Goal: Information Seeking & Learning: Learn about a topic

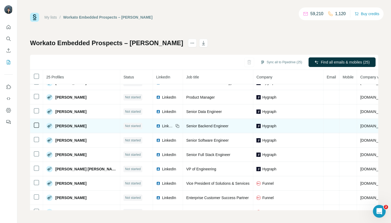
scroll to position [82, 0]
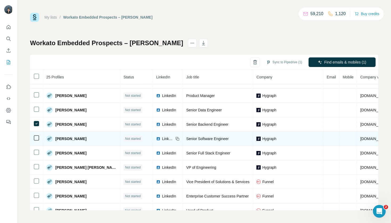
click at [35, 134] on td at bounding box center [36, 139] width 13 height 14
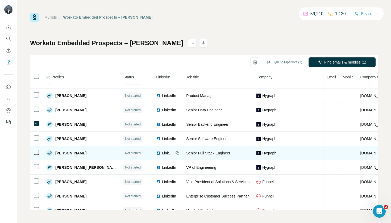
click at [37, 156] on td at bounding box center [36, 153] width 13 height 14
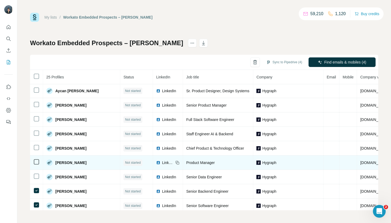
scroll to position [17, 0]
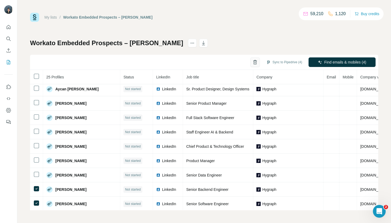
click at [254, 62] on icon "button" at bounding box center [255, 62] width 5 height 5
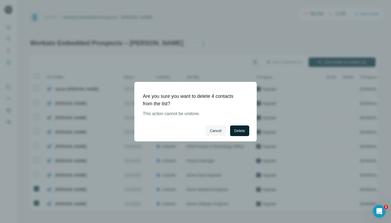
click at [244, 130] on span "Delete" at bounding box center [240, 130] width 11 height 5
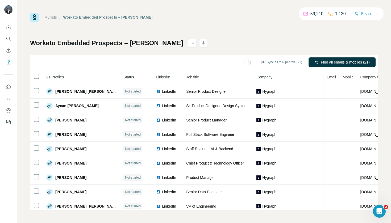
scroll to position [0, 0]
click at [8, 40] on icon "Search" at bounding box center [8, 38] width 5 height 5
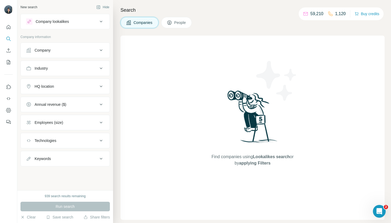
click at [82, 52] on div "Company" at bounding box center [62, 50] width 72 height 5
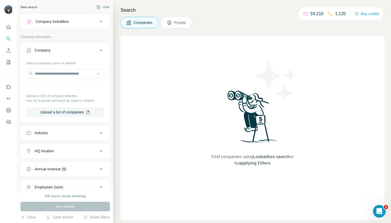
click at [84, 134] on div "Industry" at bounding box center [62, 132] width 72 height 5
click at [80, 145] on input at bounding box center [63, 147] width 66 height 6
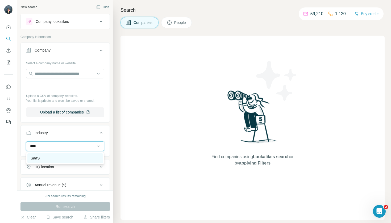
type input "****"
click at [50, 159] on div "SaaS" at bounding box center [65, 158] width 69 height 5
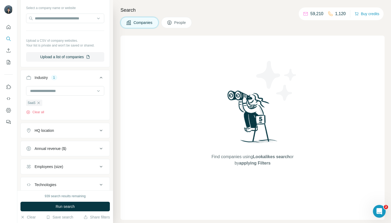
scroll to position [55, 0]
click at [64, 134] on button "HQ location" at bounding box center [65, 131] width 89 height 13
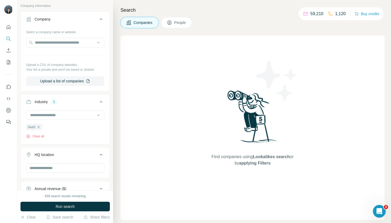
scroll to position [0, 0]
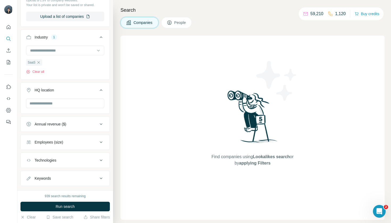
click at [87, 97] on button "HQ location" at bounding box center [65, 91] width 89 height 15
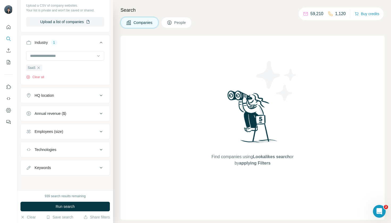
scroll to position [91, 0]
click at [87, 90] on button "HQ location" at bounding box center [65, 95] width 89 height 13
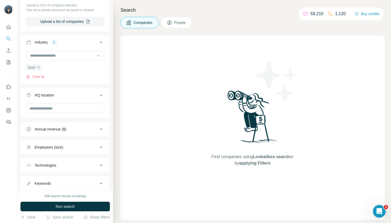
click at [87, 100] on button "HQ location" at bounding box center [65, 96] width 89 height 15
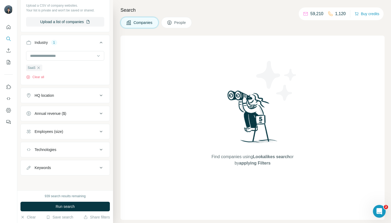
click at [87, 100] on button "HQ location" at bounding box center [65, 95] width 89 height 13
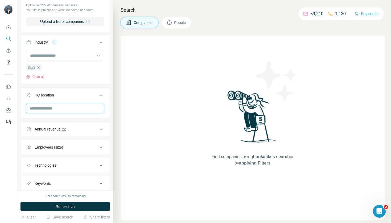
click at [103, 108] on input "text" at bounding box center [65, 109] width 78 height 10
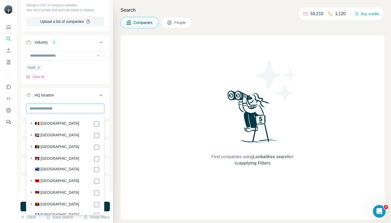
click at [97, 108] on input "text" at bounding box center [65, 109] width 78 height 10
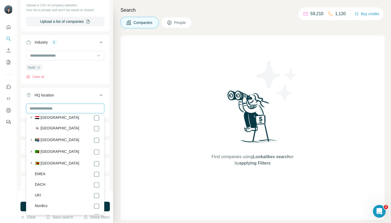
scroll to position [2879, 0]
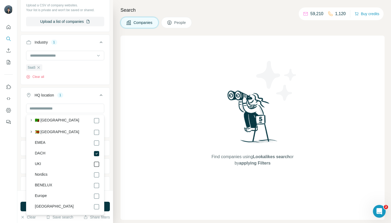
click at [96, 161] on icon at bounding box center [96, 164] width 6 height 6
click at [96, 172] on icon at bounding box center [96, 175] width 6 height 6
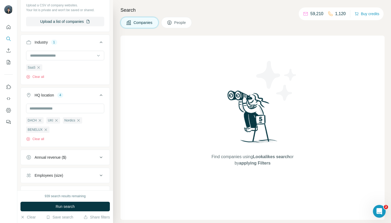
click at [149, 170] on div "Find companies using Lookalikes search or by applying Filters" at bounding box center [253, 128] width 264 height 185
click at [84, 161] on button "Annual revenue ($)" at bounding box center [65, 157] width 89 height 13
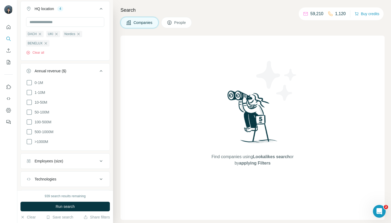
scroll to position [178, 0]
click at [29, 111] on icon at bounding box center [29, 112] width 6 height 6
click at [30, 122] on icon at bounding box center [29, 122] width 6 height 6
click at [30, 127] on ul "0-1M 1-10M 10-50M 50-100M 100-500M 500-1000M >1000M" at bounding box center [65, 112] width 78 height 66
click at [30, 132] on icon at bounding box center [29, 132] width 6 height 6
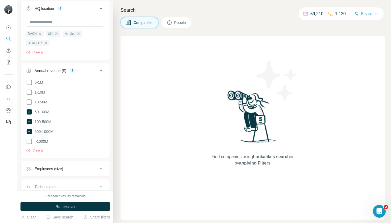
click at [59, 164] on button "Employees (size)" at bounding box center [65, 169] width 89 height 13
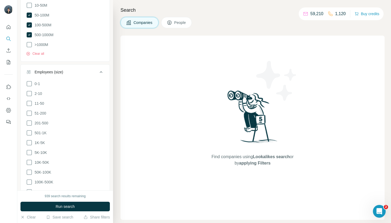
scroll to position [275, 0]
click at [30, 121] on icon at bounding box center [29, 123] width 6 height 6
click at [30, 132] on icon at bounding box center [29, 132] width 6 height 6
click at [30, 141] on icon at bounding box center [29, 142] width 6 height 6
click at [29, 140] on icon at bounding box center [29, 142] width 5 height 5
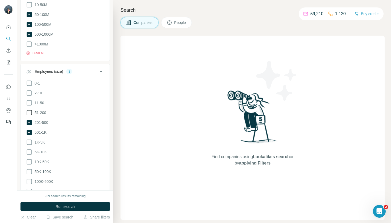
click at [30, 113] on icon at bounding box center [29, 113] width 6 height 6
click at [76, 205] on button "Run search" at bounding box center [65, 207] width 89 height 10
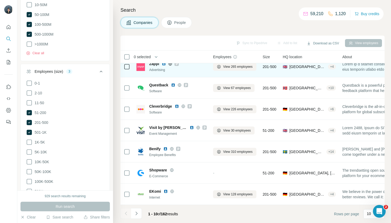
scroll to position [71, 0]
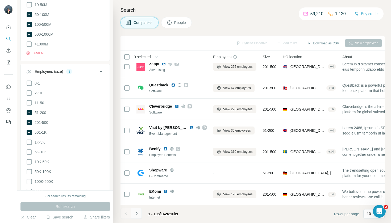
click at [138, 216] on button "Navigate to next page" at bounding box center [136, 213] width 11 height 11
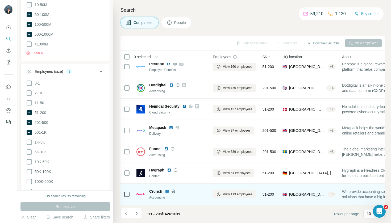
scroll to position [71, 0]
click at [236, 195] on span "View 113 employees" at bounding box center [238, 194] width 30 height 5
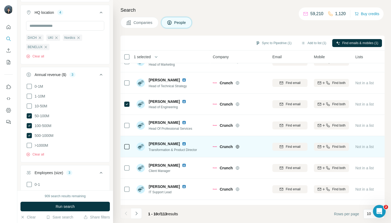
scroll to position [56, 0]
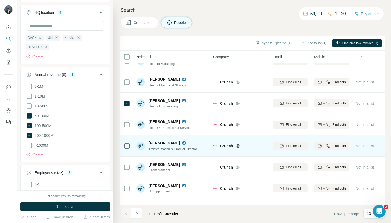
click at [124, 143] on icon at bounding box center [127, 146] width 6 height 6
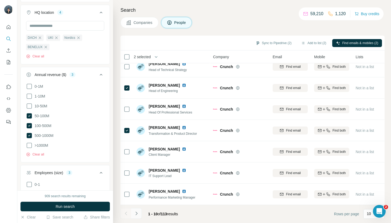
scroll to position [0, 0]
click at [137, 218] on button "Navigate to next page" at bounding box center [136, 213] width 11 height 11
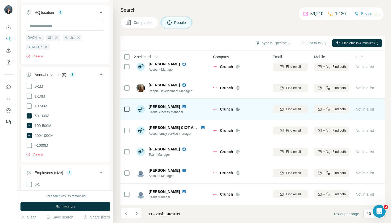
scroll to position [71, 0]
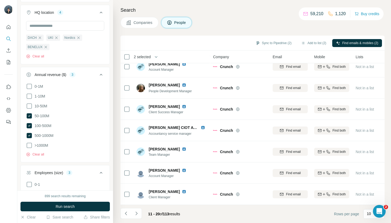
click at [143, 214] on div "11 - 20 of 113 results" at bounding box center [153, 214] width 64 height 12
click at [135, 214] on icon "Navigate to next page" at bounding box center [136, 213] width 5 height 5
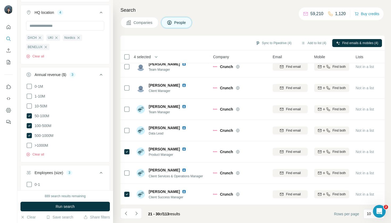
click at [139, 222] on footer "21 - 30 of 113 results Rows per page 10" at bounding box center [253, 214] width 264 height 18
click at [140, 211] on button "Navigate to next page" at bounding box center [136, 213] width 11 height 11
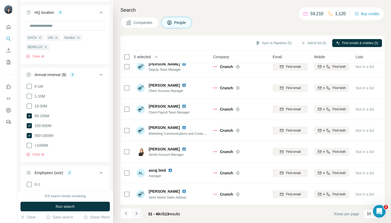
click at [138, 215] on icon "Navigate to next page" at bounding box center [136, 213] width 5 height 5
click at [135, 214] on icon "Navigate to next page" at bounding box center [136, 213] width 5 height 5
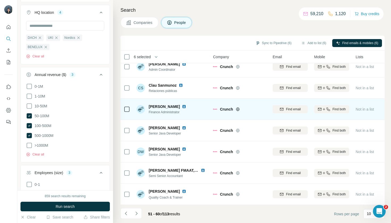
scroll to position [0, 0]
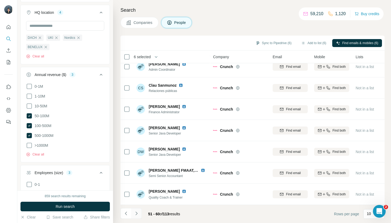
click at [138, 213] on icon "Navigate to next page" at bounding box center [136, 213] width 5 height 5
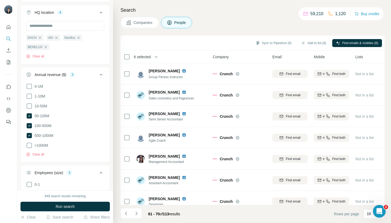
scroll to position [0, 0]
click at [319, 43] on button "Add to list (6)" at bounding box center [314, 43] width 33 height 8
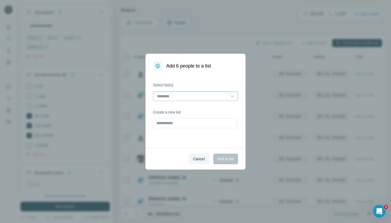
click at [218, 95] on input at bounding box center [193, 96] width 72 height 6
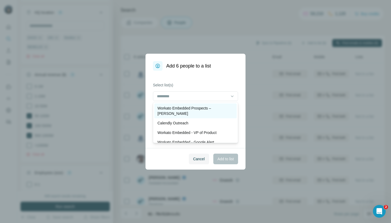
click at [218, 109] on p "Workato Embedded Prospects – [PERSON_NAME]" at bounding box center [196, 111] width 76 height 11
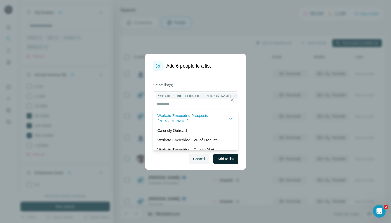
click at [228, 159] on span "Add to list" at bounding box center [226, 159] width 16 height 5
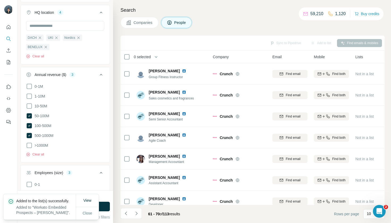
click at [144, 19] on button "Companies" at bounding box center [140, 22] width 38 height 11
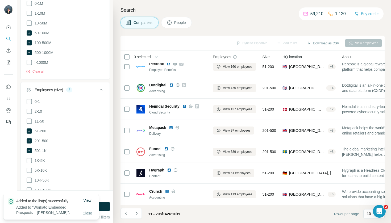
scroll to position [71, 0]
click at [137, 214] on icon "Navigate to next page" at bounding box center [136, 213] width 5 height 5
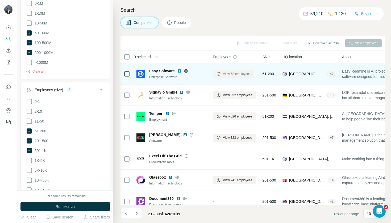
scroll to position [0, 0]
click at [235, 73] on span "View 68 employees" at bounding box center [237, 74] width 28 height 5
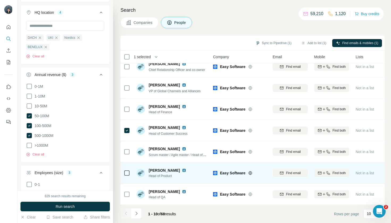
click at [130, 170] on icon at bounding box center [127, 173] width 6 height 6
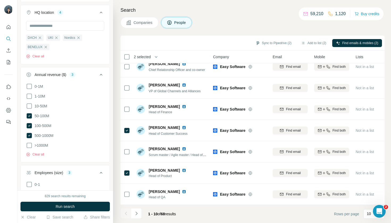
click at [138, 207] on footer "1 - 10 of 68 results Rows per page 10" at bounding box center [253, 214] width 264 height 18
click at [138, 212] on icon "Navigate to next page" at bounding box center [136, 213] width 5 height 5
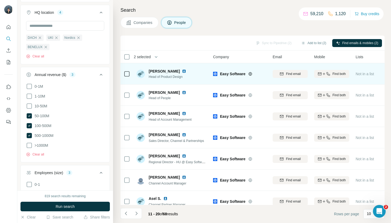
click at [130, 74] on icon at bounding box center [127, 74] width 6 height 6
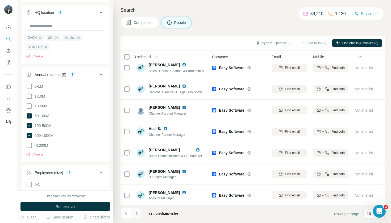
click at [138, 217] on button "Navigate to next page" at bounding box center [136, 213] width 11 height 11
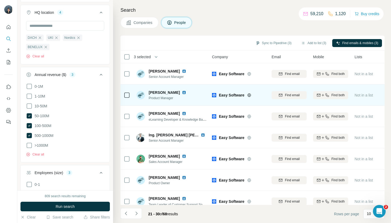
scroll to position [0, 1]
click at [130, 96] on icon at bounding box center [127, 95] width 6 height 6
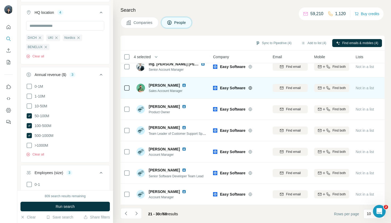
scroll to position [71, 0]
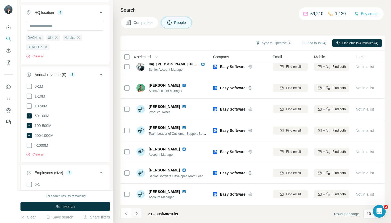
click at [137, 214] on icon "Navigate to next page" at bounding box center [137, 213] width 2 height 3
click at [140, 218] on button "Navigate to next page" at bounding box center [136, 213] width 11 height 11
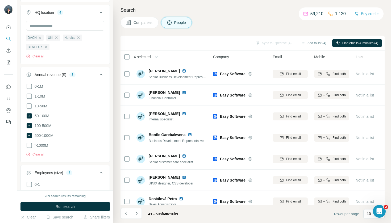
scroll to position [0, 0]
click at [319, 42] on button "Add to list (4)" at bounding box center [314, 43] width 33 height 8
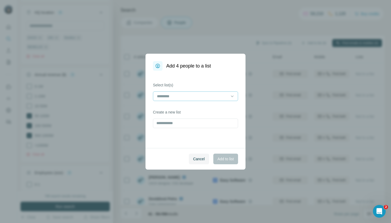
click at [217, 96] on input at bounding box center [193, 96] width 72 height 6
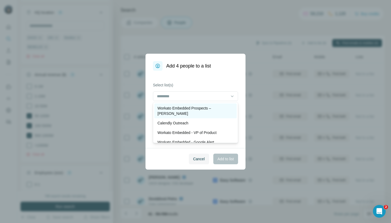
click at [207, 109] on p "Workato Embedded Prospects – [PERSON_NAME]" at bounding box center [196, 111] width 76 height 11
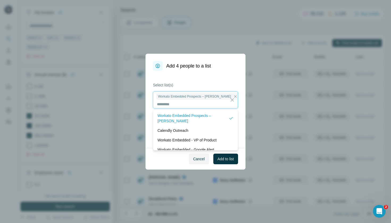
scroll to position [1, 0]
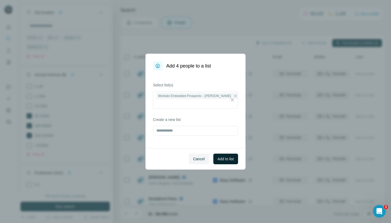
click at [233, 159] on span "Add to list" at bounding box center [226, 159] width 16 height 5
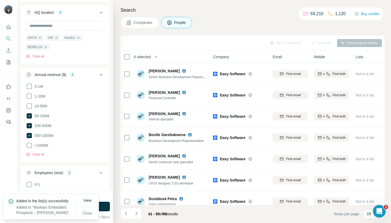
click at [145, 25] on span "Companies" at bounding box center [143, 22] width 19 height 5
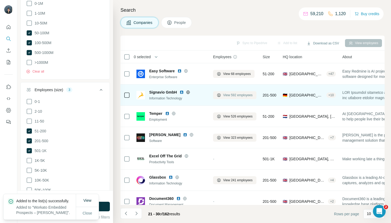
click at [235, 94] on span "View 592 employees" at bounding box center [238, 95] width 30 height 5
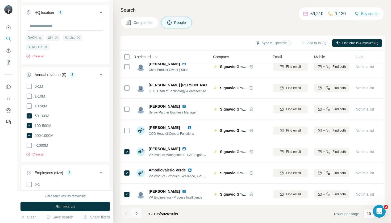
click at [137, 213] on icon "Navigate to next page" at bounding box center [137, 213] width 2 height 3
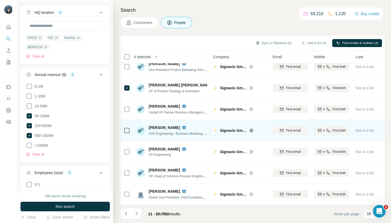
scroll to position [9, 0]
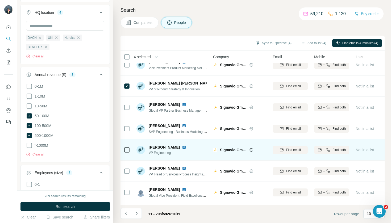
click at [125, 157] on div at bounding box center [127, 150] width 6 height 15
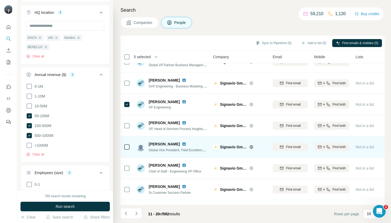
scroll to position [56, 0]
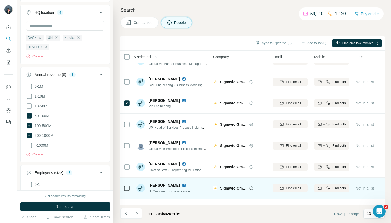
click at [126, 191] on icon at bounding box center [127, 188] width 6 height 6
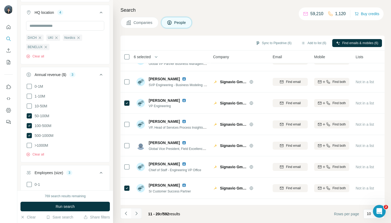
click at [134, 214] on icon "Navigate to next page" at bounding box center [136, 213] width 5 height 5
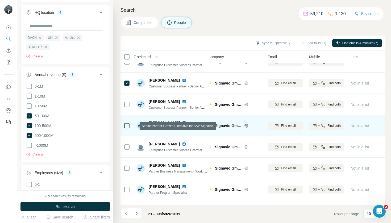
scroll to position [11, 5]
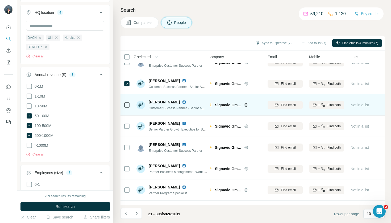
click at [122, 106] on td at bounding box center [127, 105] width 13 height 21
click at [128, 102] on icon at bounding box center [127, 105] width 6 height 6
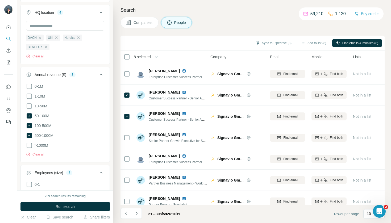
scroll to position [0, 3]
click at [318, 43] on button "Add to list (8)" at bounding box center [314, 43] width 33 height 8
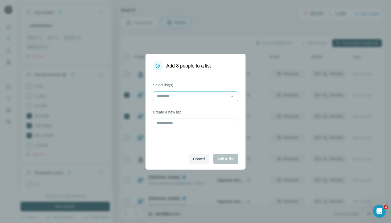
click at [196, 96] on input at bounding box center [193, 96] width 72 height 6
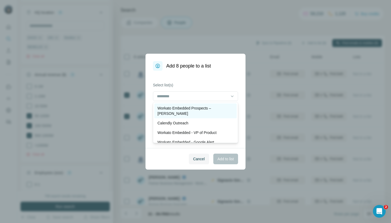
click at [195, 109] on p "Workato Embedded Prospects – [PERSON_NAME]" at bounding box center [196, 111] width 76 height 11
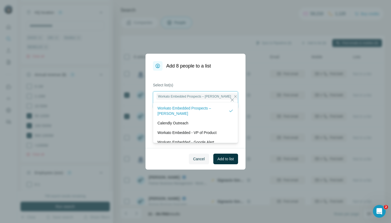
scroll to position [1, 0]
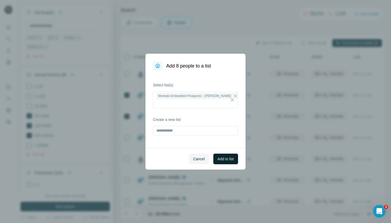
click at [231, 161] on span "Add to list" at bounding box center [226, 159] width 16 height 5
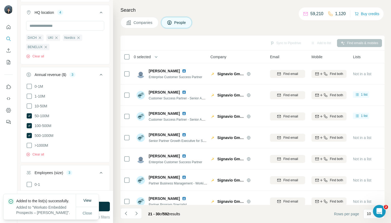
click at [150, 22] on span "Companies" at bounding box center [143, 22] width 19 height 5
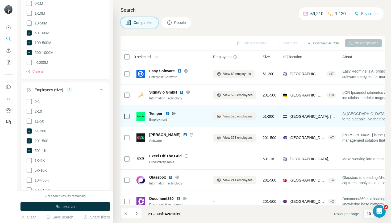
click at [237, 118] on span "View 526 employees" at bounding box center [238, 116] width 30 height 5
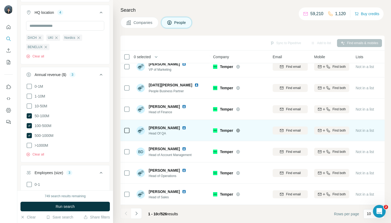
scroll to position [71, 0]
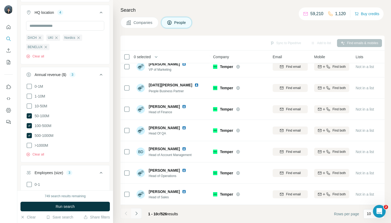
click at [140, 216] on button "Navigate to next page" at bounding box center [136, 213] width 11 height 11
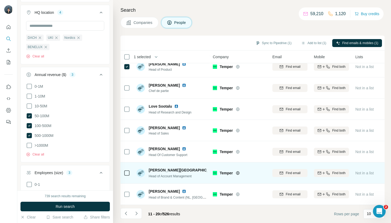
scroll to position [0, 0]
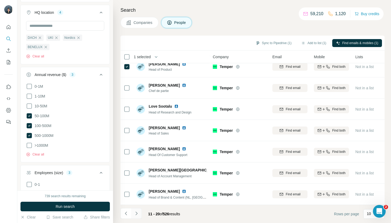
click at [139, 217] on button "Navigate to next page" at bounding box center [136, 213] width 11 height 11
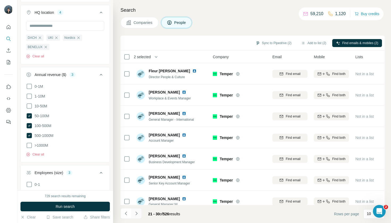
scroll to position [0, 0]
click at [138, 216] on icon "Navigate to next page" at bounding box center [136, 213] width 5 height 5
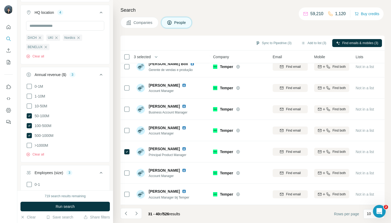
scroll to position [0, 0]
click at [137, 218] on button "Navigate to next page" at bounding box center [136, 213] width 11 height 11
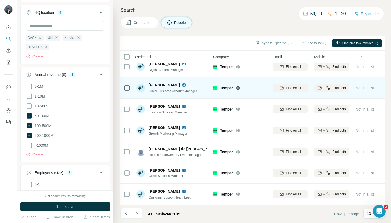
scroll to position [71, 0]
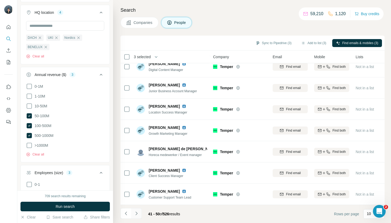
click at [137, 217] on button "Navigate to next page" at bounding box center [136, 213] width 11 height 11
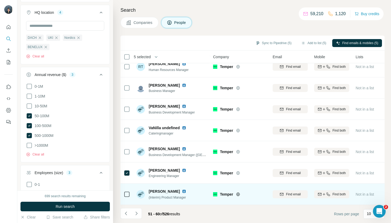
click at [131, 196] on td at bounding box center [127, 194] width 13 height 21
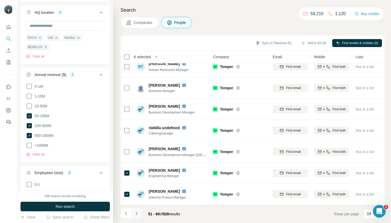
click at [137, 214] on icon "Navigate to next page" at bounding box center [136, 213] width 5 height 5
click at [315, 45] on button "Add to list (6)" at bounding box center [314, 43] width 33 height 8
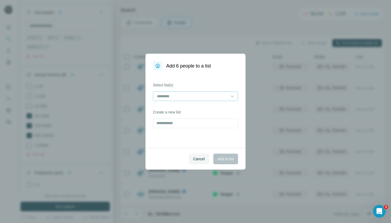
click at [226, 95] on input at bounding box center [193, 96] width 72 height 6
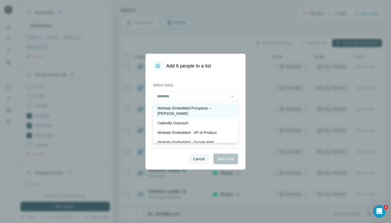
click at [222, 106] on p "Workato Embedded Prospects – [PERSON_NAME]" at bounding box center [196, 111] width 76 height 11
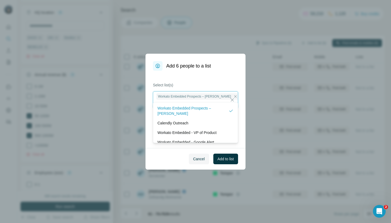
scroll to position [1, 0]
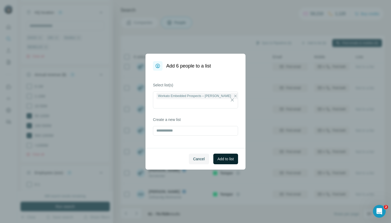
click at [228, 158] on span "Add to list" at bounding box center [226, 159] width 16 height 5
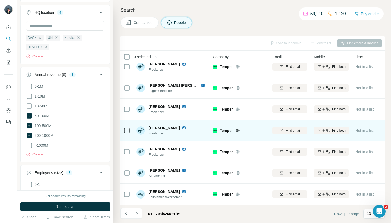
scroll to position [0, 0]
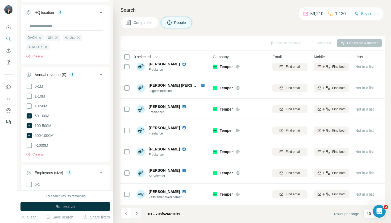
click at [139, 211] on icon "Navigate to next page" at bounding box center [136, 213] width 5 height 5
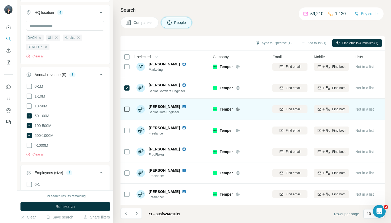
scroll to position [71, 0]
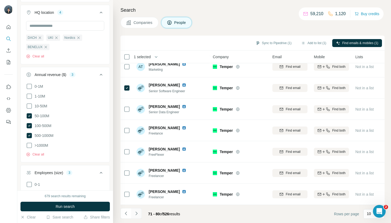
click at [137, 215] on icon "Navigate to next page" at bounding box center [136, 213] width 5 height 5
click at [138, 213] on icon "Navigate to next page" at bounding box center [136, 213] width 5 height 5
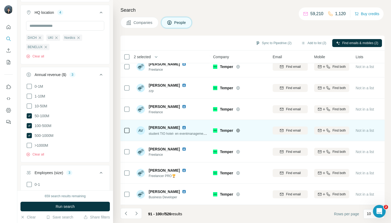
scroll to position [71, 0]
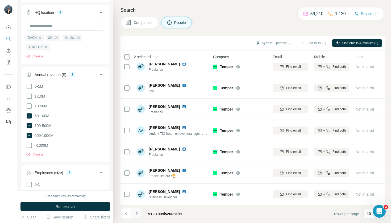
click at [137, 216] on icon "Navigate to next page" at bounding box center [136, 213] width 5 height 5
click at [140, 214] on button "Navigate to next page" at bounding box center [136, 213] width 11 height 11
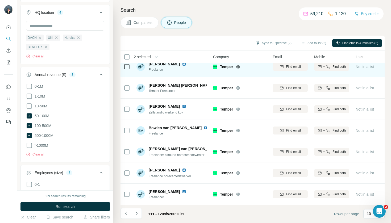
scroll to position [0, 0]
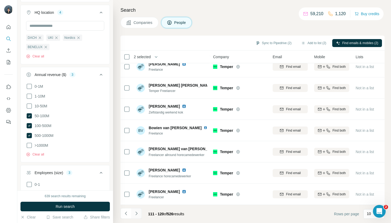
click at [137, 214] on icon "Navigate to next page" at bounding box center [137, 213] width 2 height 3
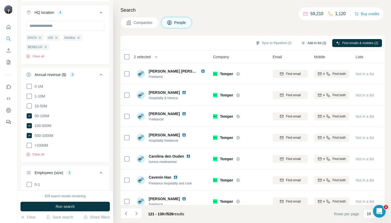
click at [315, 44] on button "Add to list (2)" at bounding box center [314, 43] width 33 height 8
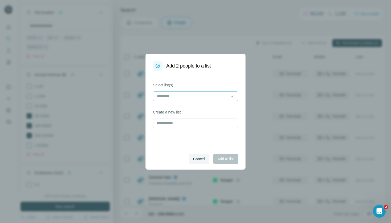
click at [190, 99] on input at bounding box center [193, 96] width 72 height 6
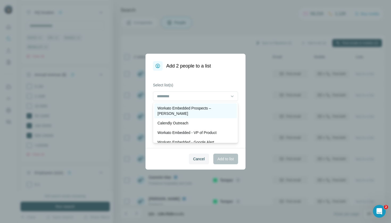
click at [187, 110] on p "Workato Embedded Prospects – [PERSON_NAME]" at bounding box center [196, 111] width 76 height 11
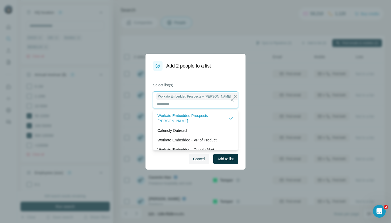
scroll to position [1, 0]
click at [230, 162] on button "Add to list" at bounding box center [226, 159] width 25 height 11
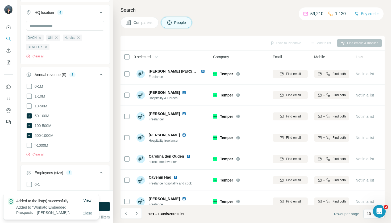
click at [139, 22] on span "Companies" at bounding box center [143, 22] width 19 height 5
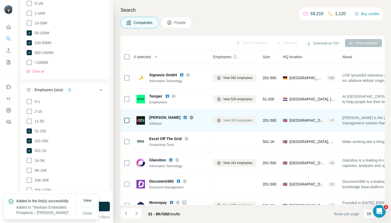
scroll to position [18, 0]
click at [235, 121] on span "View 323 employees" at bounding box center [238, 120] width 30 height 5
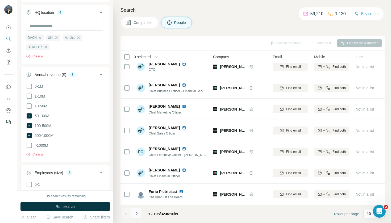
click at [136, 215] on icon "Navigate to next page" at bounding box center [136, 213] width 5 height 5
click at [138, 213] on icon "Navigate to next page" at bounding box center [136, 213] width 5 height 5
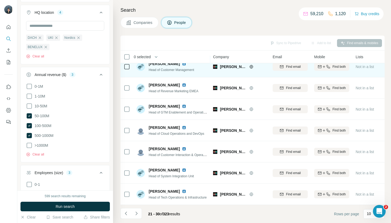
scroll to position [71, 0]
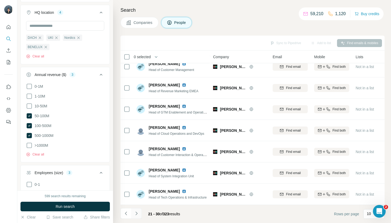
click at [134, 212] on icon "Navigate to next page" at bounding box center [136, 213] width 5 height 5
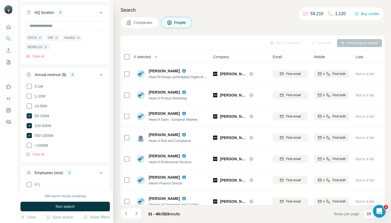
scroll to position [0, 0]
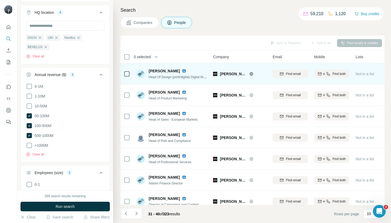
click at [124, 73] on icon at bounding box center [127, 74] width 6 height 6
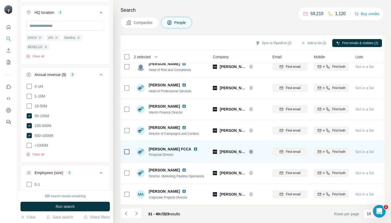
scroll to position [71, 0]
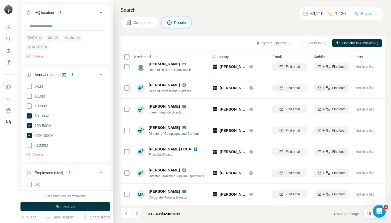
click at [137, 213] on icon "Navigate to next page" at bounding box center [137, 213] width 2 height 3
click at [137, 215] on icon "Navigate to next page" at bounding box center [136, 213] width 5 height 5
click at [313, 45] on button "Add to list (2)" at bounding box center [314, 43] width 33 height 8
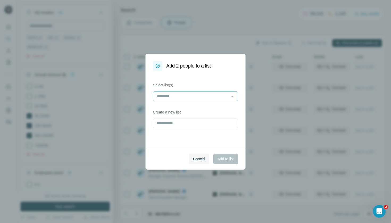
click at [180, 96] on input at bounding box center [193, 96] width 72 height 6
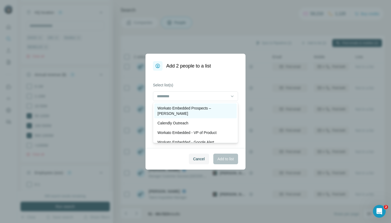
click at [188, 106] on p "Workato Embedded Prospects – [PERSON_NAME]" at bounding box center [196, 111] width 76 height 11
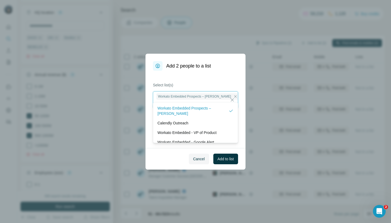
scroll to position [1, 0]
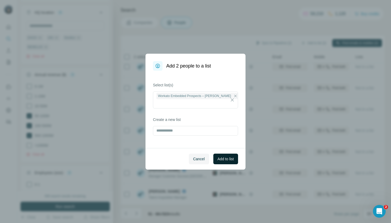
click at [233, 163] on button "Add to list" at bounding box center [226, 159] width 25 height 11
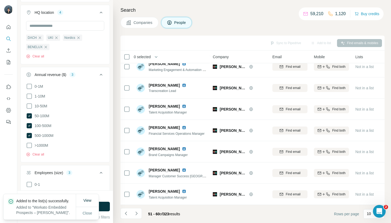
click at [142, 23] on span "Companies" at bounding box center [143, 22] width 19 height 5
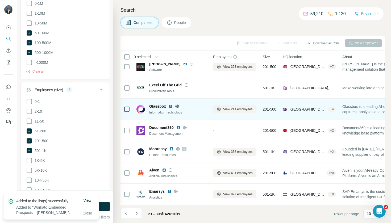
scroll to position [71, 0]
click at [229, 109] on span "View 241 employees" at bounding box center [238, 109] width 30 height 5
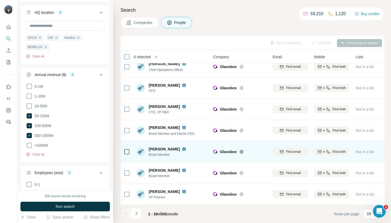
scroll to position [71, 0]
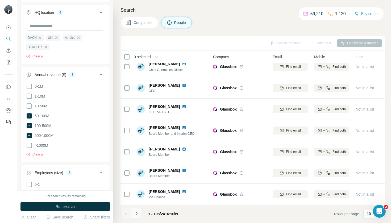
click at [137, 210] on button "Navigate to next page" at bounding box center [136, 213] width 11 height 11
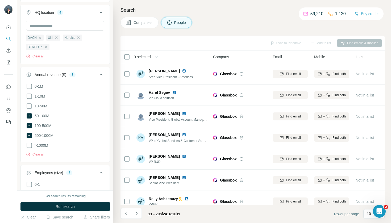
scroll to position [0, 0]
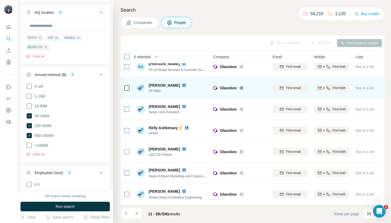
scroll to position [71, 0]
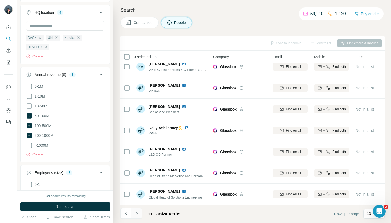
click at [136, 214] on icon "Navigate to next page" at bounding box center [136, 213] width 5 height 5
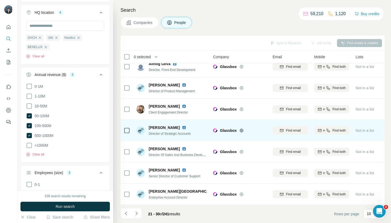
scroll to position [0, 0]
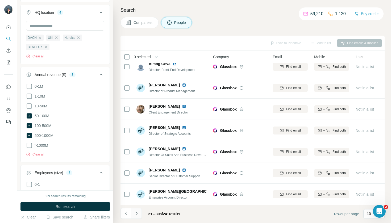
click at [138, 211] on icon "Navigate to next page" at bounding box center [136, 213] width 5 height 5
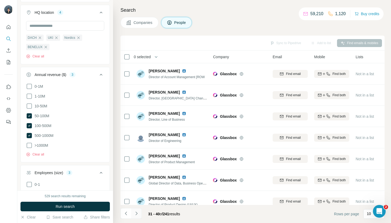
click at [138, 213] on icon "Navigate to next page" at bounding box center [136, 213] width 5 height 5
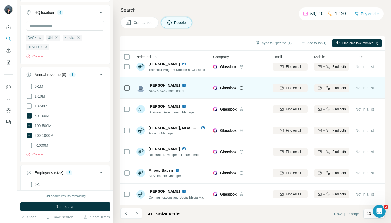
scroll to position [71, 0]
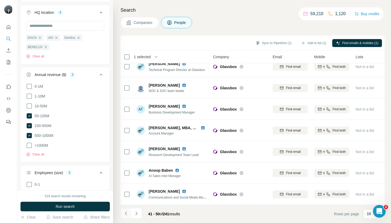
click at [129, 214] on button "Navigate to previous page" at bounding box center [126, 213] width 11 height 11
click at [138, 215] on icon "Navigate to next page" at bounding box center [136, 213] width 5 height 5
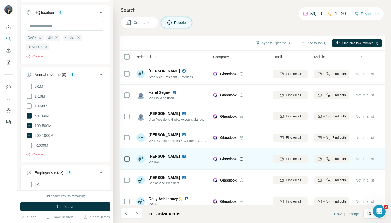
scroll to position [0, 0]
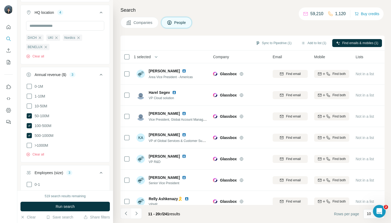
click at [126, 216] on icon "Navigate to previous page" at bounding box center [126, 213] width 5 height 5
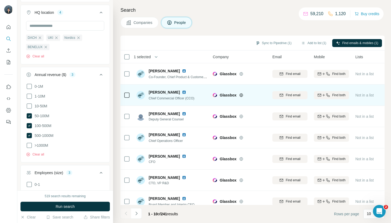
scroll to position [0, 0]
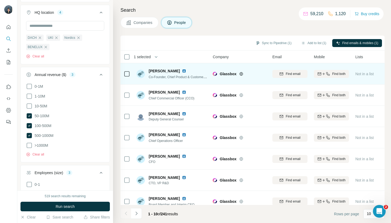
click at [126, 77] on div at bounding box center [127, 74] width 6 height 15
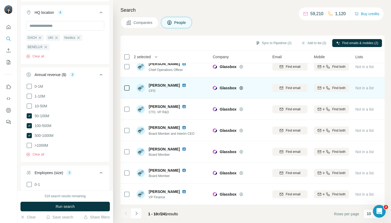
scroll to position [71, 0]
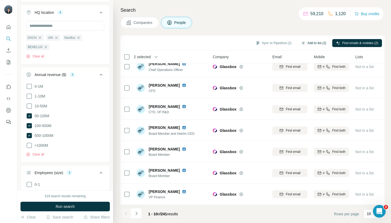
click at [313, 46] on button "Add to list (2)" at bounding box center [314, 43] width 33 height 8
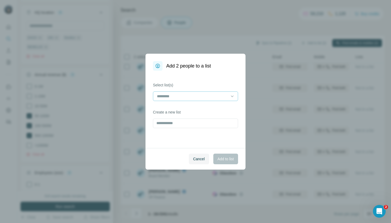
click at [195, 100] on div at bounding box center [193, 96] width 72 height 9
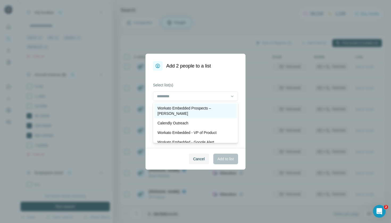
click at [194, 108] on p "Workato Embedded Prospects – [PERSON_NAME]" at bounding box center [196, 111] width 76 height 11
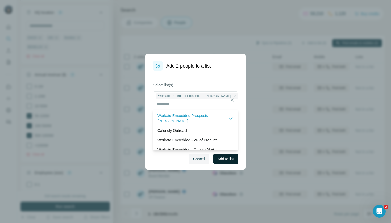
click at [229, 158] on span "Add to list" at bounding box center [226, 159] width 16 height 5
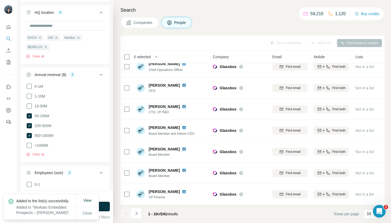
click at [145, 25] on span "Companies" at bounding box center [143, 22] width 19 height 5
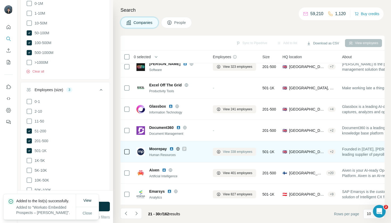
click at [238, 153] on span "View 338 employees" at bounding box center [238, 152] width 30 height 5
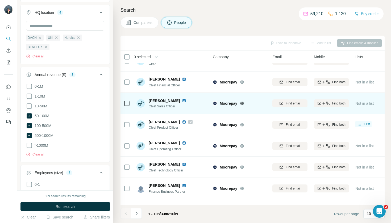
scroll to position [14, 0]
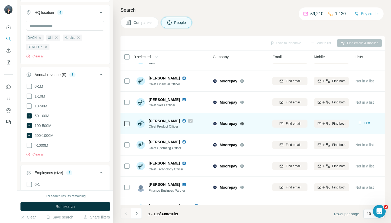
click at [130, 120] on div at bounding box center [127, 123] width 6 height 15
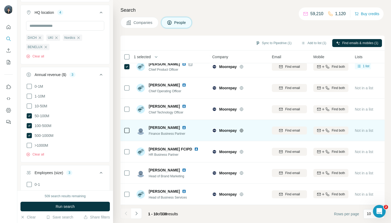
scroll to position [71, 1]
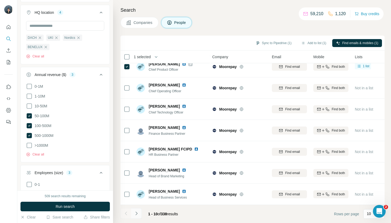
click at [140, 215] on button "Navigate to next page" at bounding box center [136, 213] width 11 height 11
click at [137, 214] on icon "Navigate to next page" at bounding box center [137, 213] width 2 height 3
click at [136, 214] on icon "Navigate to next page" at bounding box center [136, 213] width 5 height 5
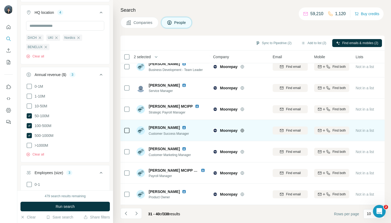
scroll to position [71, 0]
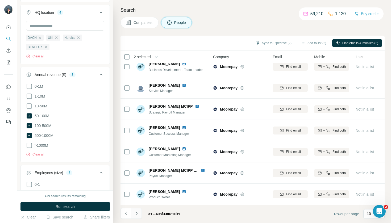
click at [137, 214] on icon "Navigate to next page" at bounding box center [137, 213] width 2 height 3
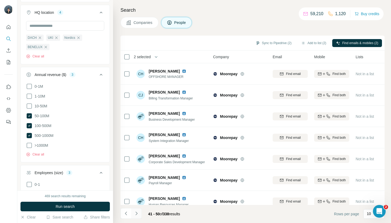
scroll to position [0, 0]
click at [140, 215] on button "Navigate to next page" at bounding box center [136, 213] width 11 height 11
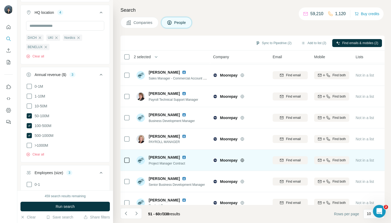
scroll to position [63, 0]
click at [129, 166] on div at bounding box center [127, 160] width 6 height 15
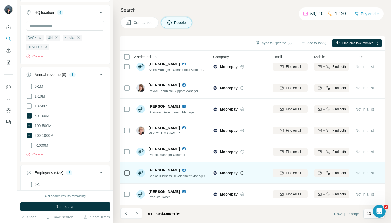
scroll to position [71, 0]
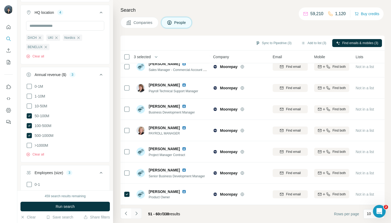
click at [136, 215] on icon "Navigate to next page" at bounding box center [137, 213] width 2 height 3
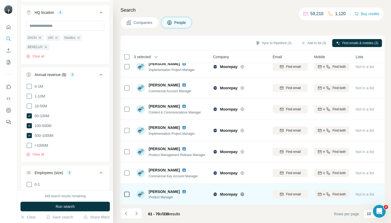
click at [131, 195] on td at bounding box center [127, 194] width 13 height 21
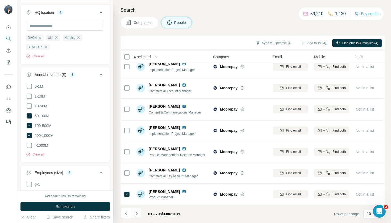
click at [136, 215] on icon "Navigate to next page" at bounding box center [136, 213] width 5 height 5
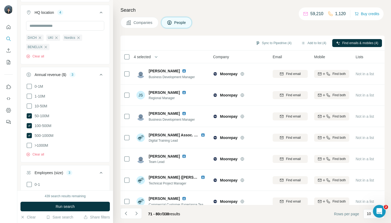
scroll to position [0, 0]
click at [136, 216] on button "Navigate to next page" at bounding box center [136, 213] width 11 height 11
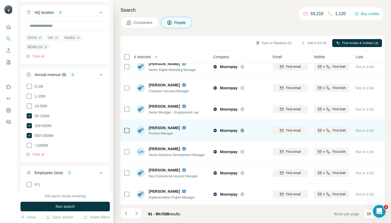
click at [130, 128] on icon at bounding box center [127, 131] width 6 height 6
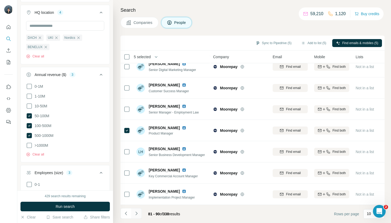
click at [137, 215] on icon "Navigate to next page" at bounding box center [136, 213] width 5 height 5
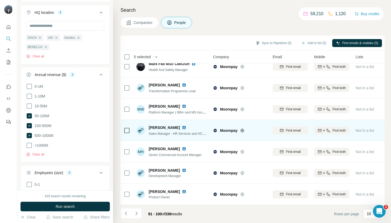
scroll to position [71, 0]
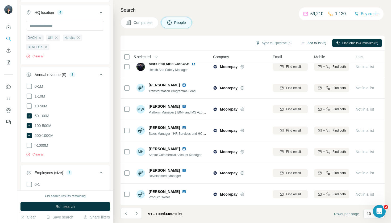
click at [312, 45] on button "Add to list (5)" at bounding box center [314, 43] width 33 height 8
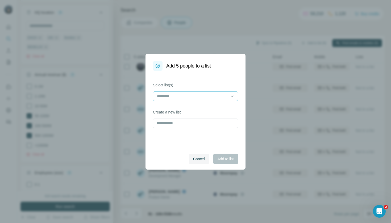
click at [211, 93] on div at bounding box center [193, 96] width 72 height 9
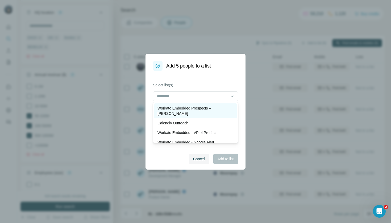
click at [211, 105] on div "Workato Embedded Prospects – [PERSON_NAME]" at bounding box center [195, 111] width 83 height 15
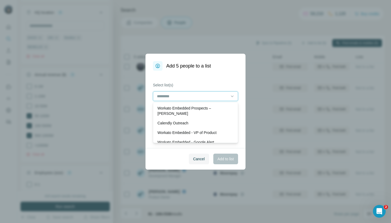
scroll to position [1, 0]
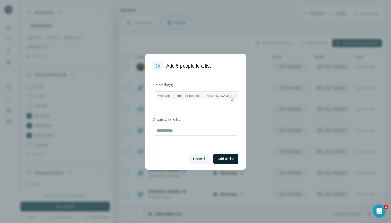
click at [223, 158] on span "Add to list" at bounding box center [226, 159] width 16 height 5
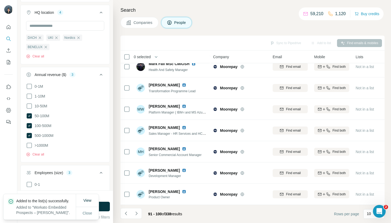
click at [132, 23] on button "Companies" at bounding box center [140, 22] width 38 height 11
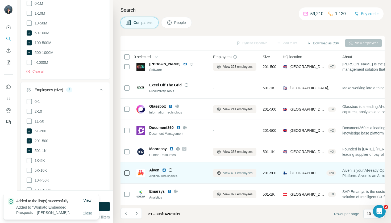
click at [238, 171] on span "View 401 employees" at bounding box center [238, 173] width 30 height 5
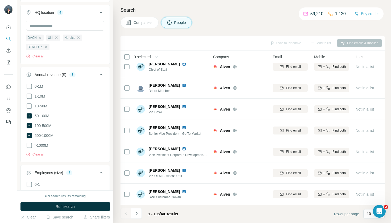
scroll to position [71, 0]
click at [137, 215] on icon "Navigate to next page" at bounding box center [136, 213] width 5 height 5
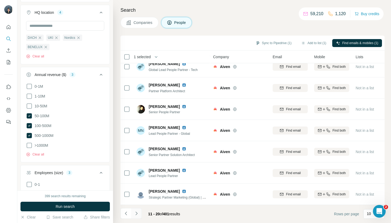
click at [137, 211] on icon "Navigate to next page" at bounding box center [136, 213] width 5 height 5
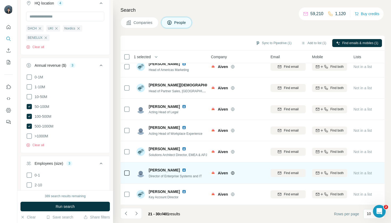
scroll to position [71, 2]
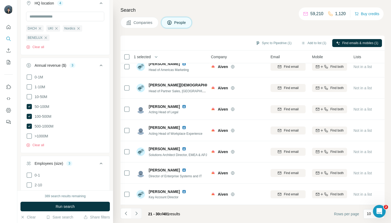
click at [138, 213] on icon "Navigate to next page" at bounding box center [136, 213] width 5 height 5
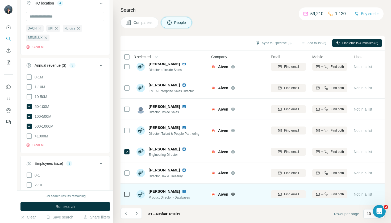
scroll to position [71, 2]
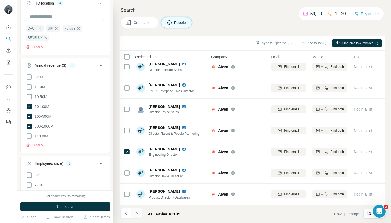
click at [137, 215] on icon "Navigate to next page" at bounding box center [136, 213] width 5 height 5
click at [126, 215] on icon "Navigate to previous page" at bounding box center [126, 213] width 5 height 5
click at [136, 216] on button "Navigate to next page" at bounding box center [136, 213] width 11 height 11
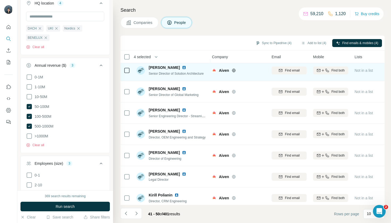
scroll to position [27, 1]
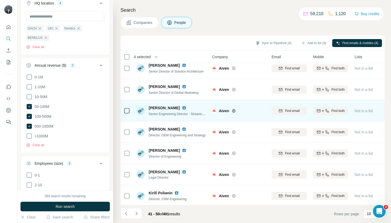
click at [134, 110] on td "Josep Prat Senior Engineering Director - Streaming Services" at bounding box center [171, 110] width 77 height 21
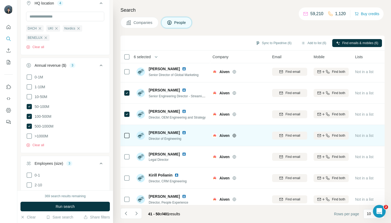
scroll to position [45, 1]
click at [134, 139] on td "Kai Kontio Director of Engineering" at bounding box center [171, 135] width 77 height 21
click at [128, 132] on div at bounding box center [127, 135] width 6 height 15
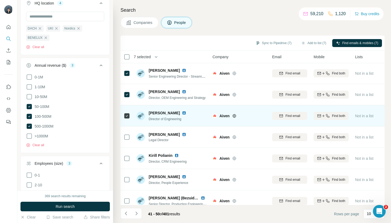
scroll to position [65, 0]
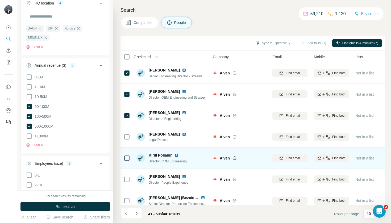
click at [126, 163] on div at bounding box center [127, 158] width 6 height 15
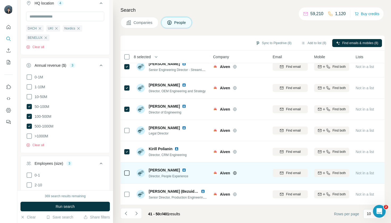
scroll to position [71, 0]
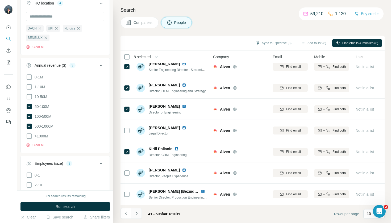
click at [138, 216] on icon "Navigate to next page" at bounding box center [136, 213] width 5 height 5
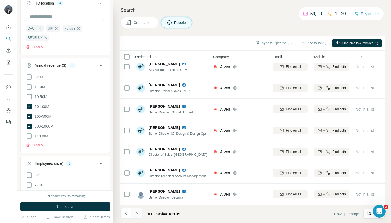
click at [137, 218] on button "Navigate to next page" at bounding box center [136, 213] width 11 height 11
click at [138, 215] on icon "Navigate to next page" at bounding box center [136, 213] width 5 height 5
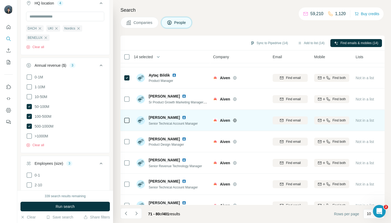
scroll to position [18, 0]
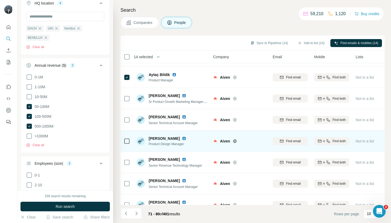
click at [130, 142] on td at bounding box center [127, 141] width 13 height 21
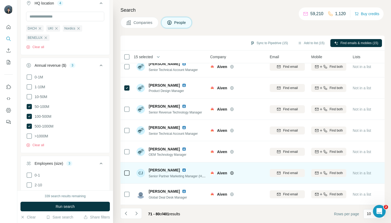
scroll to position [71, 3]
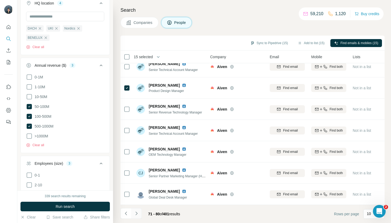
click at [136, 213] on icon "Navigate to next page" at bounding box center [136, 213] width 5 height 5
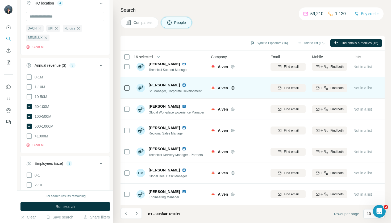
scroll to position [71, 2]
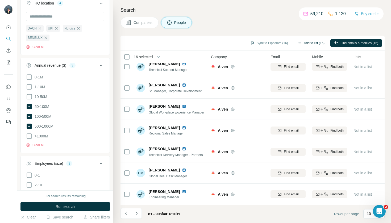
click at [309, 43] on button "Add to list (16)" at bounding box center [311, 43] width 34 height 8
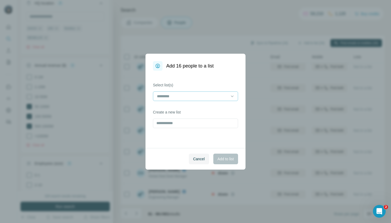
click at [207, 97] on input at bounding box center [193, 96] width 72 height 6
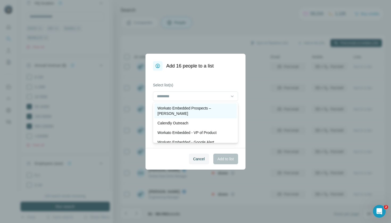
click at [207, 105] on div "Workato Embedded Prospects – [PERSON_NAME]" at bounding box center [195, 111] width 83 height 15
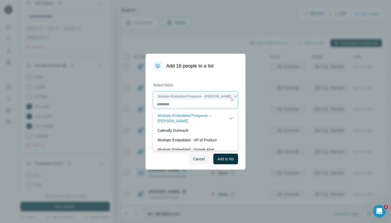
scroll to position [1, 0]
click at [228, 159] on span "Add to list" at bounding box center [226, 159] width 16 height 5
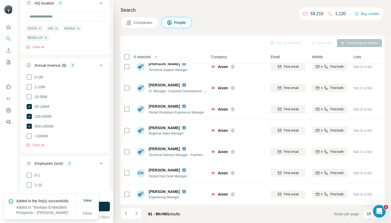
click at [148, 26] on button "Companies" at bounding box center [140, 22] width 38 height 11
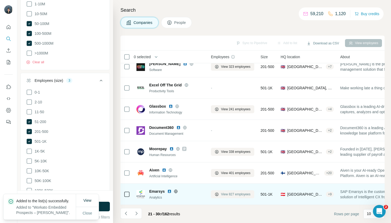
click at [227, 193] on span "View 827 employees" at bounding box center [236, 194] width 30 height 5
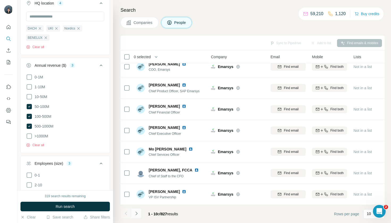
click at [138, 212] on icon "Navigate to next page" at bounding box center [136, 213] width 5 height 5
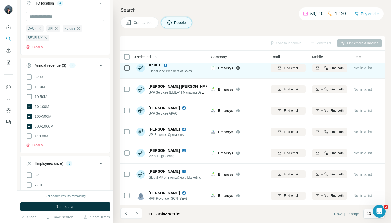
scroll to position [30, 2]
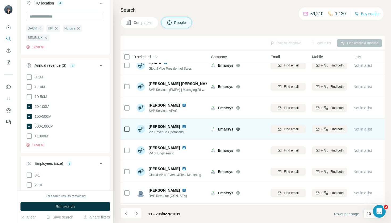
click at [126, 134] on div at bounding box center [127, 129] width 6 height 15
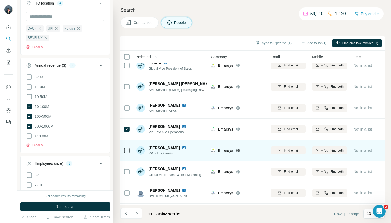
click at [128, 145] on div at bounding box center [127, 150] width 6 height 15
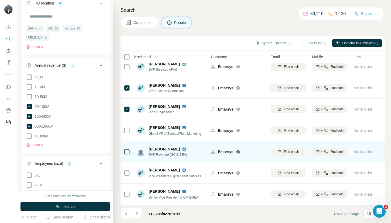
scroll to position [0, 0]
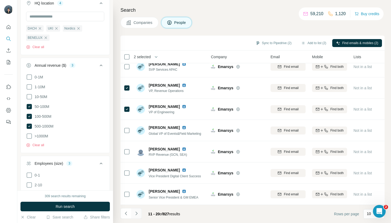
click at [136, 214] on icon "Navigate to next page" at bounding box center [136, 213] width 5 height 5
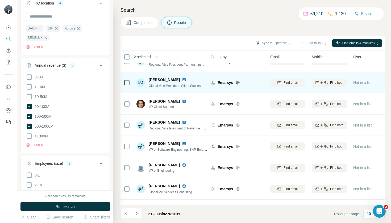
scroll to position [56, 2]
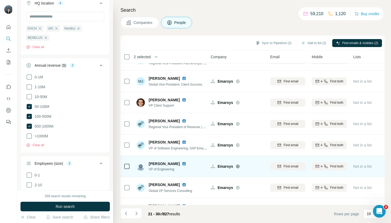
click at [132, 163] on td at bounding box center [127, 166] width 13 height 21
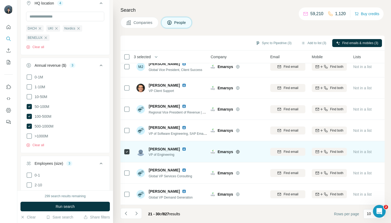
scroll to position [71, 2]
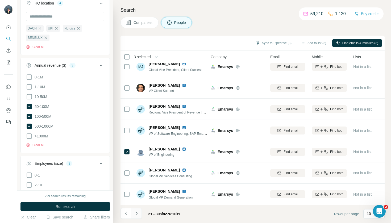
click at [136, 218] on button "Navigate to next page" at bounding box center [136, 213] width 11 height 11
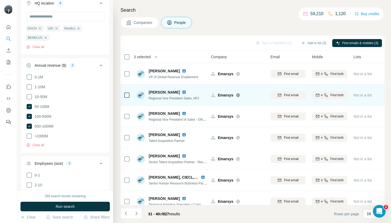
scroll to position [0, 2]
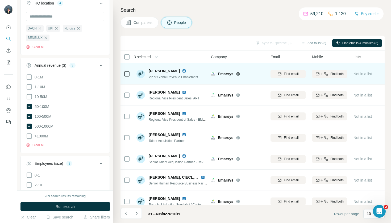
click at [132, 79] on td at bounding box center [127, 73] width 13 height 21
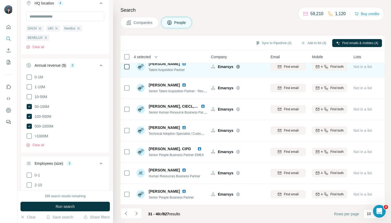
scroll to position [0, 0]
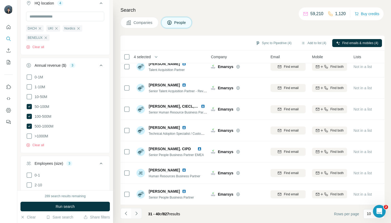
click at [140, 216] on button "Navigate to next page" at bounding box center [136, 213] width 11 height 11
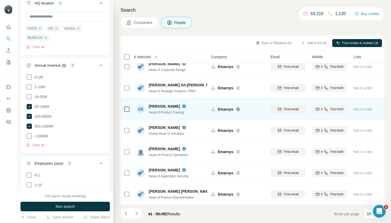
scroll to position [71, 2]
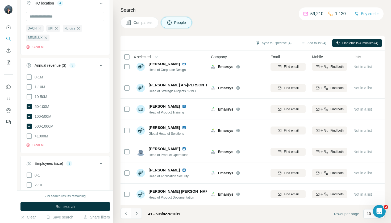
click at [137, 212] on icon "Navigate to next page" at bounding box center [136, 213] width 5 height 5
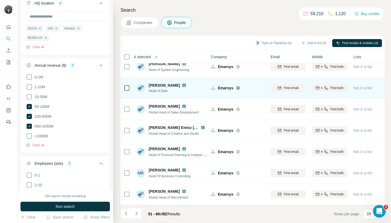
scroll to position [0, 0]
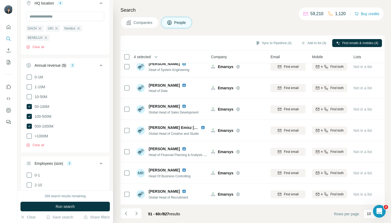
click at [139, 219] on li at bounding box center [136, 214] width 11 height 12
click at [138, 217] on button "Navigate to next page" at bounding box center [136, 213] width 11 height 11
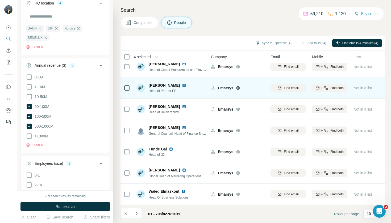
scroll to position [71, 2]
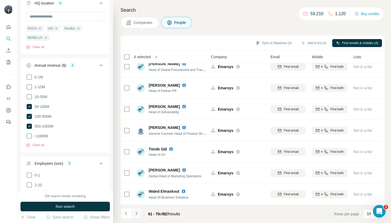
click at [138, 216] on icon "Navigate to next page" at bounding box center [136, 213] width 5 height 5
click at [314, 43] on button "Add to list (4)" at bounding box center [314, 43] width 33 height 8
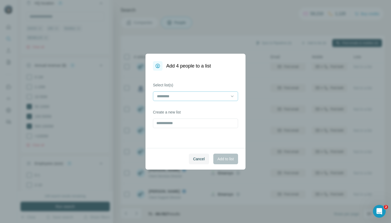
click at [214, 95] on input at bounding box center [193, 96] width 72 height 6
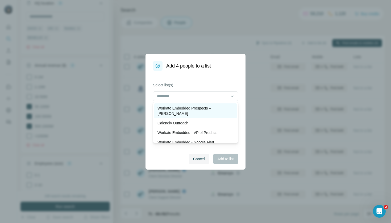
click at [210, 106] on p "Workato Embedded Prospects – [PERSON_NAME]" at bounding box center [196, 111] width 76 height 11
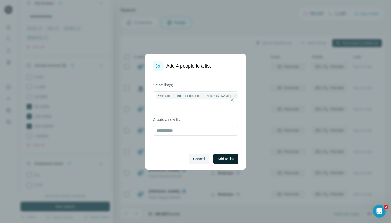
click at [223, 157] on span "Add to list" at bounding box center [226, 159] width 16 height 5
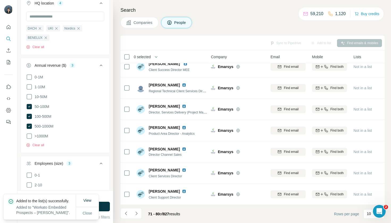
click at [141, 22] on span "Companies" at bounding box center [143, 22] width 19 height 5
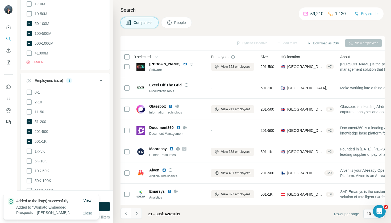
click at [139, 215] on icon "Navigate to next page" at bounding box center [136, 213] width 5 height 5
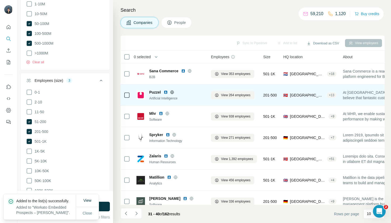
scroll to position [0, 2]
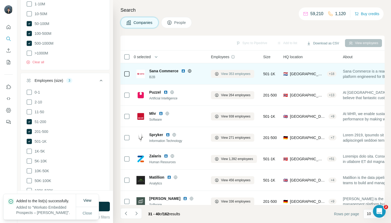
click at [222, 73] on span "View 353 employees" at bounding box center [236, 74] width 30 height 5
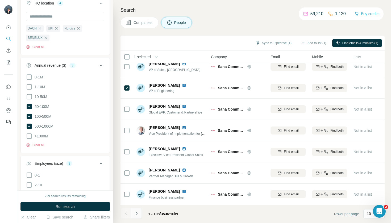
click at [134, 214] on icon "Navigate to next page" at bounding box center [136, 213] width 5 height 5
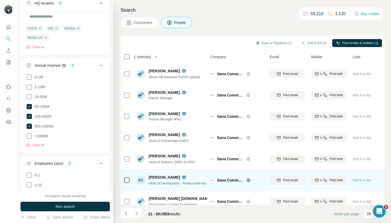
scroll to position [0, 3]
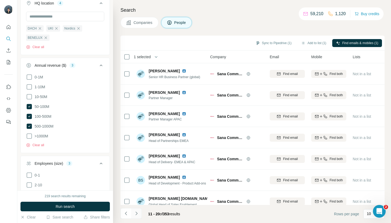
click at [135, 214] on icon "Navigate to next page" at bounding box center [136, 213] width 5 height 5
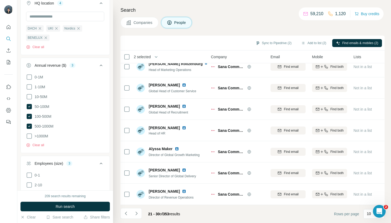
scroll to position [71, 2]
click at [137, 217] on button "Navigate to next page" at bounding box center [136, 213] width 11 height 11
click at [138, 215] on icon "Navigate to next page" at bounding box center [136, 213] width 5 height 5
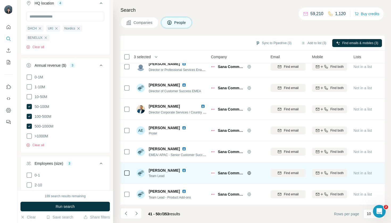
scroll to position [0, 0]
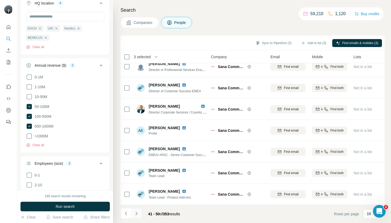
click at [135, 213] on icon "Navigate to next page" at bounding box center [136, 213] width 5 height 5
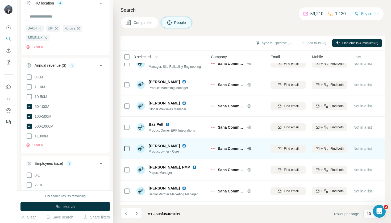
scroll to position [53, 2]
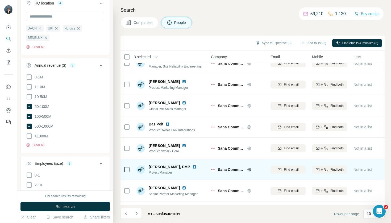
click at [130, 167] on icon at bounding box center [127, 170] width 6 height 6
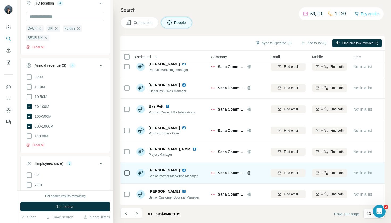
scroll to position [0, 0]
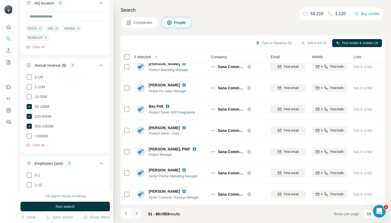
click at [137, 216] on button "Navigate to next page" at bounding box center [136, 213] width 11 height 11
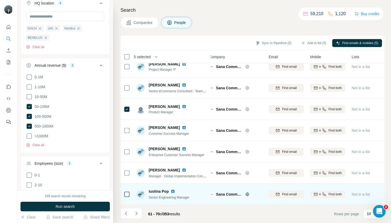
click at [133, 196] on td "Iustina Pop Senior Engineering Manager" at bounding box center [171, 194] width 77 height 21
click at [124, 195] on icon at bounding box center [127, 194] width 6 height 6
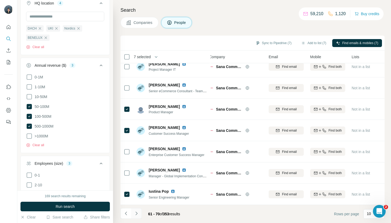
click at [138, 214] on icon "Navigate to next page" at bounding box center [136, 213] width 5 height 5
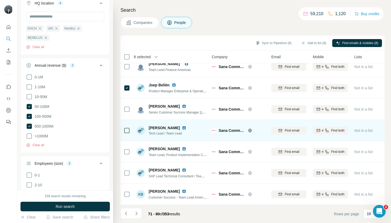
scroll to position [71, 1]
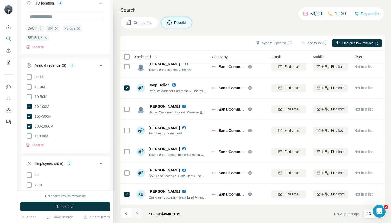
click at [132, 214] on button "Navigate to next page" at bounding box center [136, 213] width 11 height 11
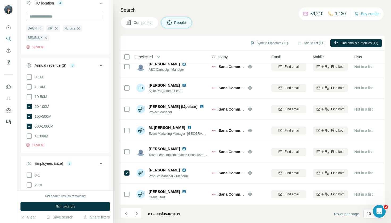
click at [135, 220] on footer "81 - 90 of 353 results Rows per page 10" at bounding box center [253, 214] width 264 height 18
click at [135, 217] on button "Navigate to next page" at bounding box center [136, 213] width 11 height 11
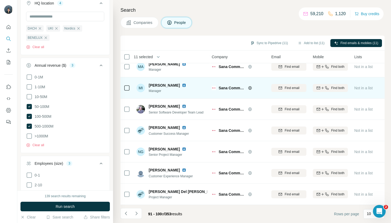
scroll to position [0, 0]
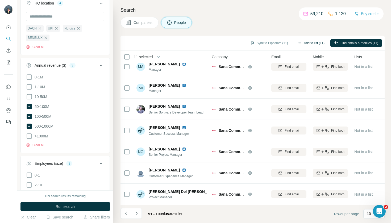
click at [299, 44] on icon "button" at bounding box center [300, 43] width 3 height 2
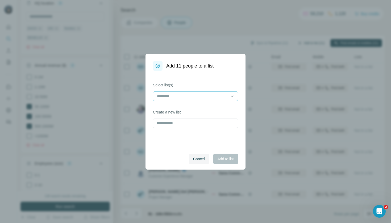
click at [210, 94] on input at bounding box center [193, 96] width 72 height 6
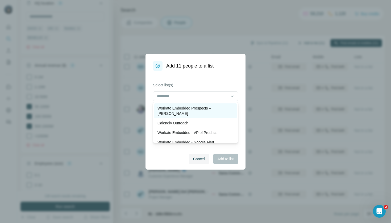
click at [203, 108] on p "Workato Embedded Prospects – [PERSON_NAME]" at bounding box center [196, 111] width 76 height 11
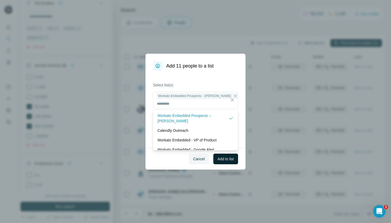
click at [230, 157] on span "Add to list" at bounding box center [226, 159] width 16 height 5
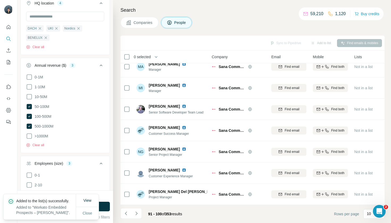
click at [152, 20] on button "Companies" at bounding box center [140, 22] width 38 height 11
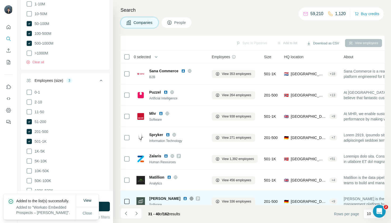
scroll to position [0, 1]
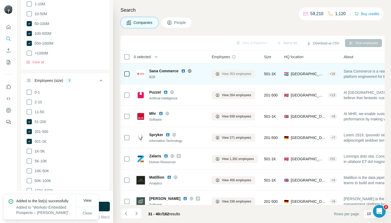
click at [228, 77] on button "View 353 employees" at bounding box center [233, 74] width 43 height 8
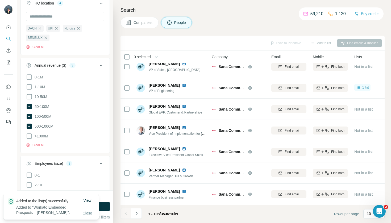
scroll to position [71, 1]
click at [144, 22] on span "Companies" at bounding box center [143, 22] width 19 height 5
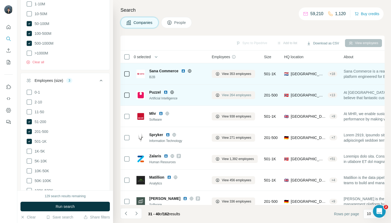
scroll to position [0, 1]
click at [229, 94] on span "View 264 employees" at bounding box center [237, 95] width 30 height 5
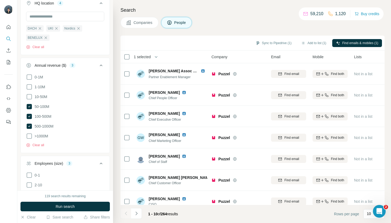
scroll to position [0, 2]
click at [138, 215] on icon "Navigate to next page" at bounding box center [136, 213] width 5 height 5
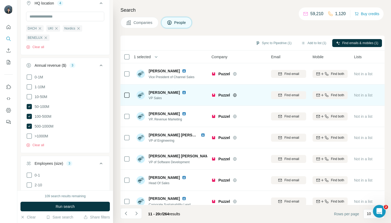
scroll to position [9, 2]
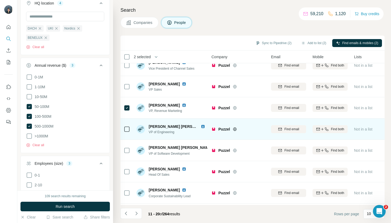
click at [127, 133] on div at bounding box center [127, 129] width 6 height 15
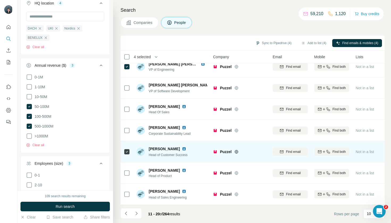
scroll to position [71, 0]
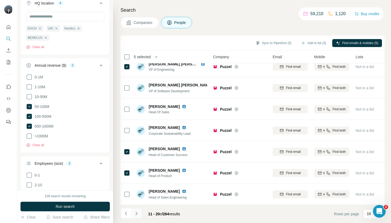
click at [137, 211] on icon "Navigate to next page" at bounding box center [136, 213] width 5 height 5
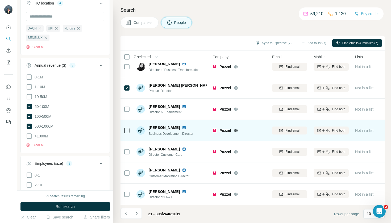
scroll to position [0, 0]
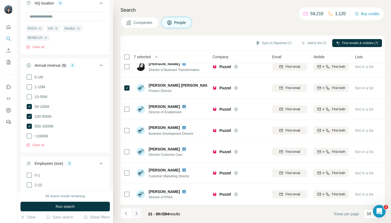
click at [137, 212] on icon "Navigate to next page" at bounding box center [136, 213] width 5 height 5
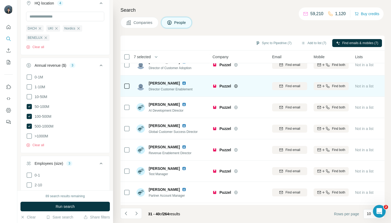
scroll to position [52, 1]
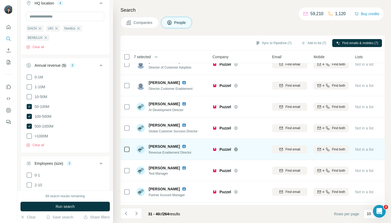
click at [127, 153] on div at bounding box center [127, 149] width 6 height 15
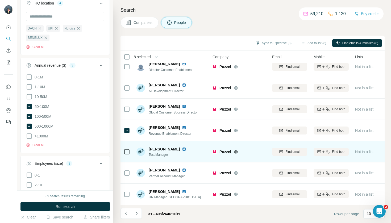
scroll to position [71, 1]
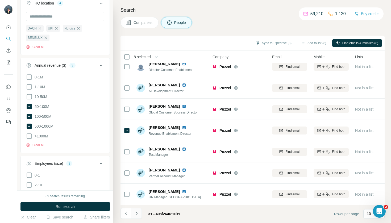
click at [137, 216] on icon "Navigate to next page" at bounding box center [136, 213] width 5 height 5
click at [137, 214] on icon "Navigate to next page" at bounding box center [137, 213] width 2 height 3
click at [137, 216] on icon "Navigate to next page" at bounding box center [136, 213] width 5 height 5
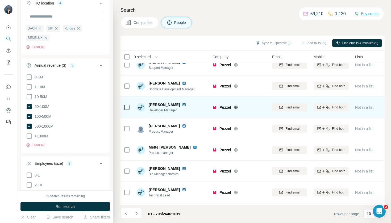
scroll to position [52, 1]
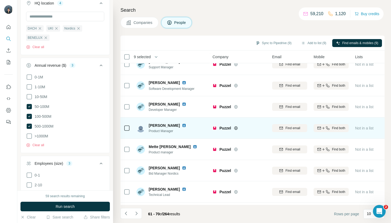
click at [122, 128] on td at bounding box center [127, 128] width 13 height 21
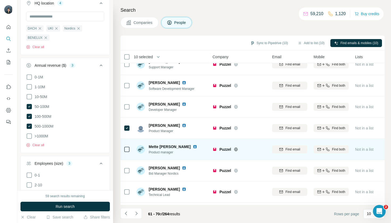
click at [126, 145] on div at bounding box center [127, 149] width 6 height 15
click at [124, 146] on icon at bounding box center [127, 149] width 6 height 6
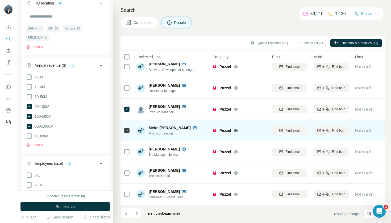
scroll to position [71, 1]
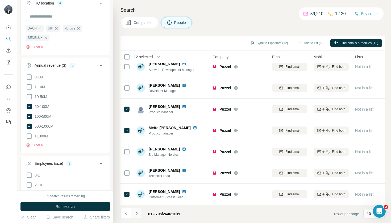
click at [137, 214] on icon "Navigate to next page" at bounding box center [136, 213] width 5 height 5
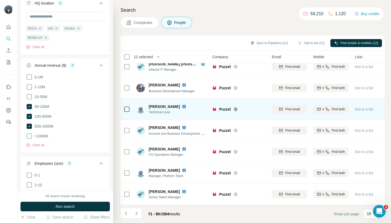
scroll to position [71, 1]
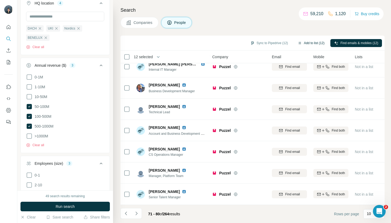
click at [313, 40] on button "Add to list (12)" at bounding box center [311, 43] width 34 height 8
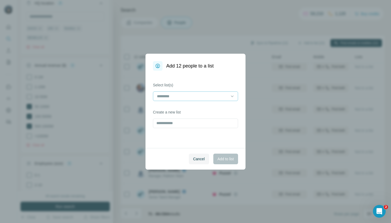
click at [207, 93] on input at bounding box center [193, 96] width 72 height 6
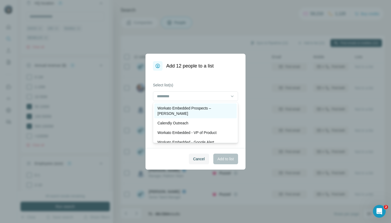
click at [203, 109] on p "Workato Embedded Prospects – [PERSON_NAME]" at bounding box center [196, 111] width 76 height 11
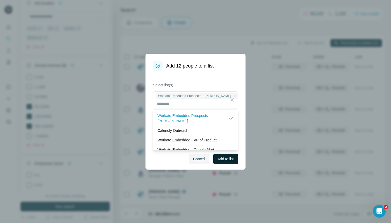
click at [228, 158] on span "Add to list" at bounding box center [226, 159] width 16 height 5
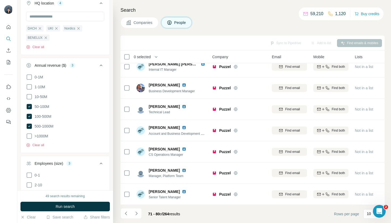
click at [148, 24] on span "Companies" at bounding box center [143, 22] width 19 height 5
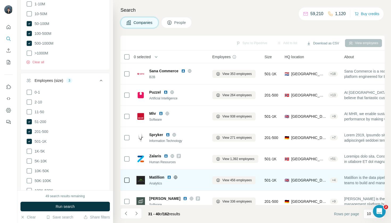
scroll to position [0, 1]
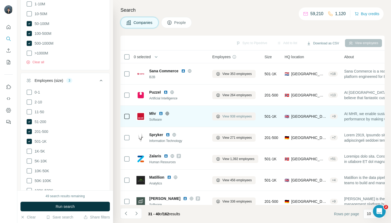
click at [234, 118] on span "View 938 employees" at bounding box center [238, 116] width 30 height 5
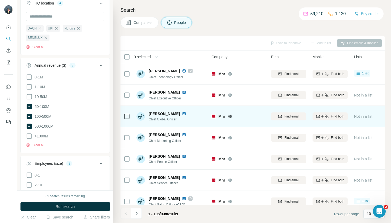
scroll to position [0, 2]
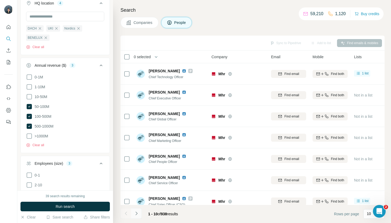
click at [138, 216] on icon "Navigate to next page" at bounding box center [136, 213] width 5 height 5
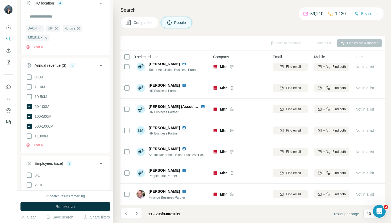
scroll to position [71, 0]
click at [138, 217] on button "Navigate to next page" at bounding box center [136, 213] width 11 height 11
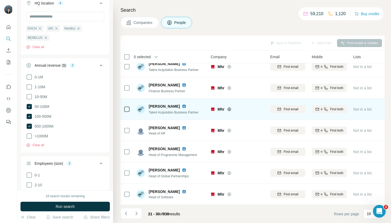
scroll to position [71, 2]
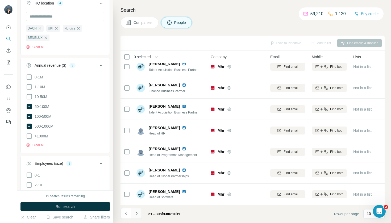
click at [137, 212] on icon "Navigate to next page" at bounding box center [136, 213] width 5 height 5
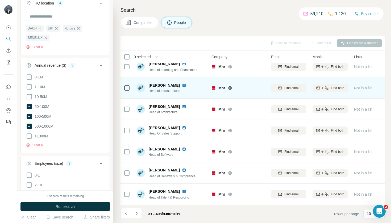
scroll to position [71, 2]
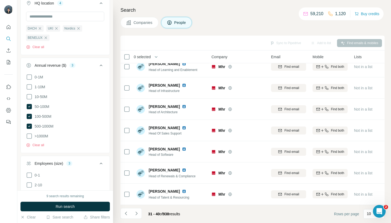
click at [146, 29] on div "Search Companies People Sync to Pipedrive Add to list Find emails & mobiles 0 s…" at bounding box center [252, 111] width 278 height 223
click at [146, 27] on button "Companies" at bounding box center [140, 22] width 38 height 11
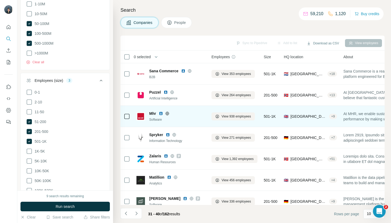
scroll to position [0, 2]
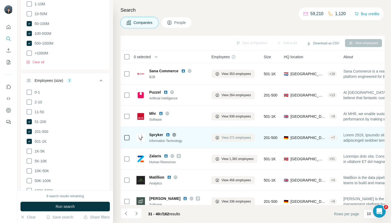
click at [229, 139] on span "View 271 employees" at bounding box center [237, 138] width 30 height 5
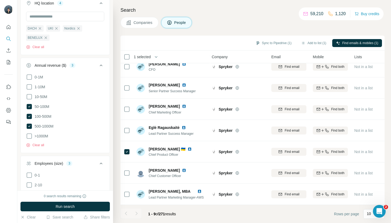
scroll to position [50, 1]
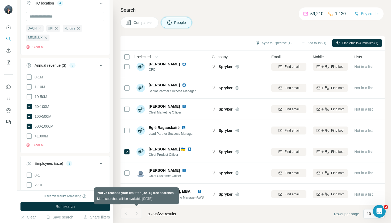
click at [135, 218] on div at bounding box center [136, 213] width 11 height 11
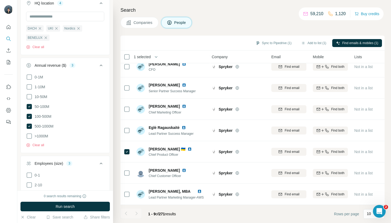
click at [124, 214] on div at bounding box center [126, 213] width 11 height 11
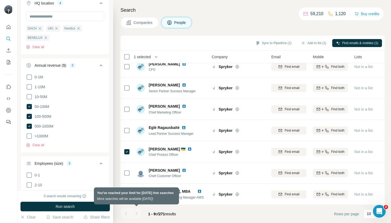
click at [137, 217] on div at bounding box center [136, 213] width 11 height 11
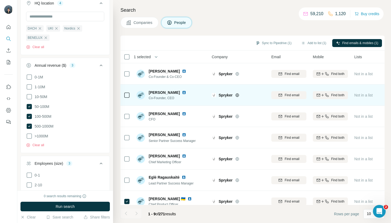
scroll to position [0, 1]
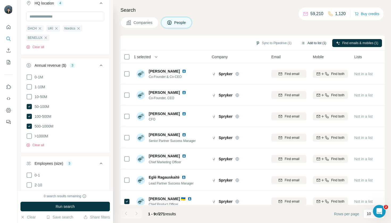
click at [316, 42] on button "Add to list (1)" at bounding box center [314, 43] width 33 height 8
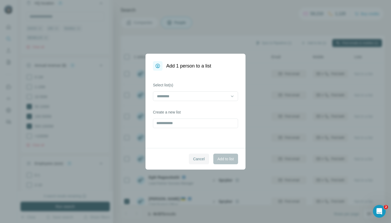
click at [193, 161] on span "Cancel" at bounding box center [199, 159] width 12 height 5
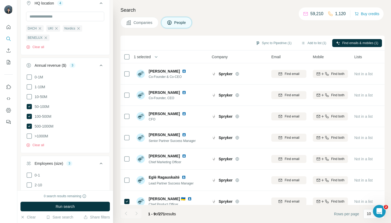
click at [137, 22] on span "Companies" at bounding box center [143, 22] width 19 height 5
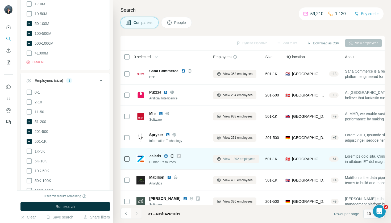
click at [234, 160] on span "View 1,392 employees" at bounding box center [239, 159] width 32 height 5
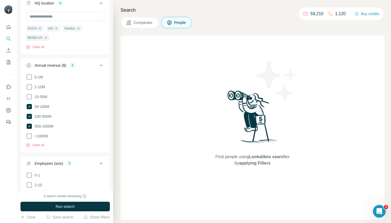
click at [150, 26] on button "Companies" at bounding box center [140, 22] width 38 height 11
